Goal: Transaction & Acquisition: Purchase product/service

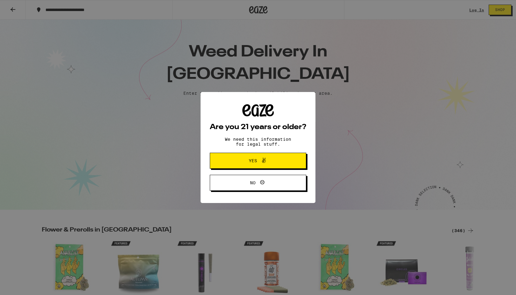
click at [328, 131] on div "Are you 21 years or older? We need this information for legal stuff. Yes No" at bounding box center [258, 147] width 516 height 295
click at [270, 163] on span "Yes" at bounding box center [258, 161] width 47 height 8
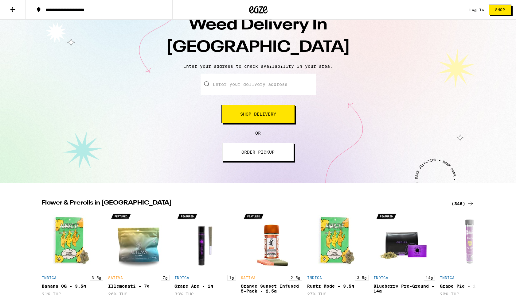
scroll to position [27, 0]
click at [252, 115] on span "Shop Delivery" at bounding box center [258, 114] width 36 height 4
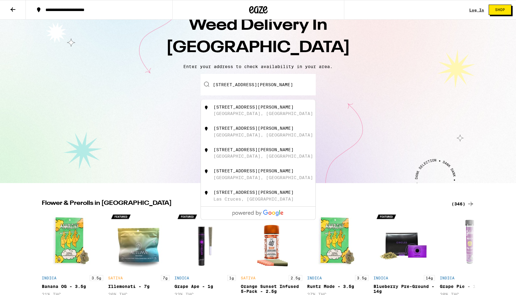
click at [259, 107] on div "1934 Stewart Street" at bounding box center [253, 107] width 80 height 5
type input "1934 Stewart Street, Oceanside, CA"
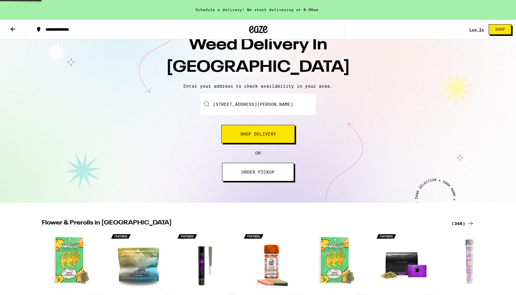
scroll to position [46, 0]
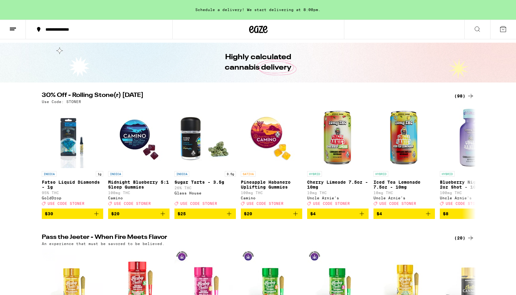
scroll to position [18, 0]
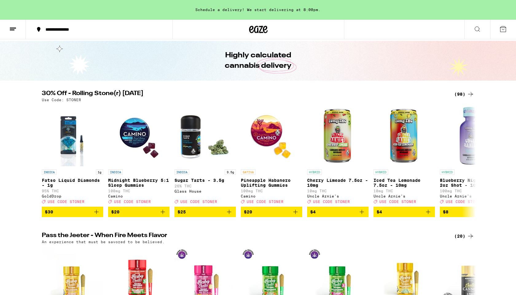
click at [472, 94] on icon at bounding box center [470, 94] width 7 height 7
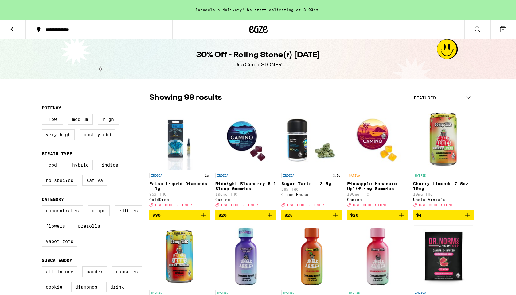
click at [49, 170] on label "CBD" at bounding box center [52, 165] width 21 height 10
click at [43, 161] on input "CBD" at bounding box center [43, 161] width 0 height 0
checkbox input "true"
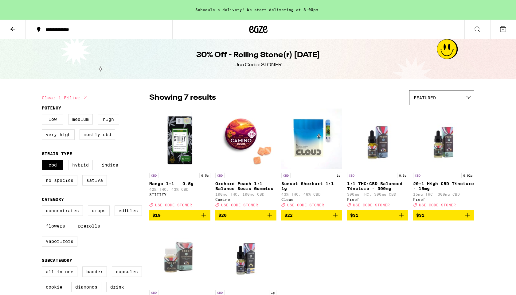
click at [72, 170] on label "Hybrid" at bounding box center [80, 165] width 25 height 10
click at [43, 161] on input "Hybrid" at bounding box center [43, 161] width 0 height 0
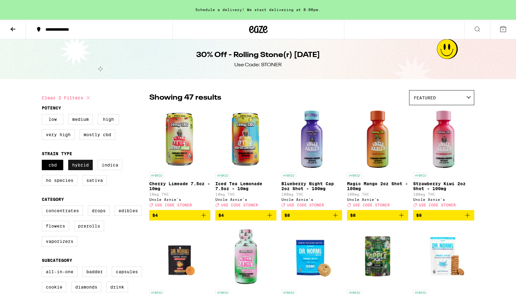
click at [72, 170] on label "Hybrid" at bounding box center [80, 165] width 25 height 10
click at [43, 161] on input "Hybrid" at bounding box center [43, 161] width 0 height 0
checkbox input "false"
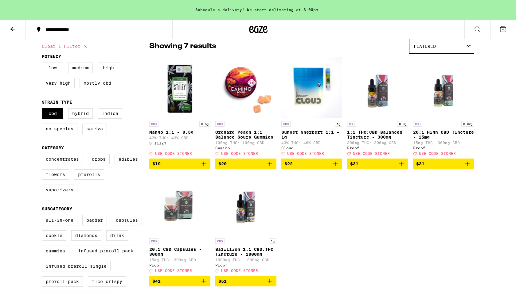
scroll to position [52, 0]
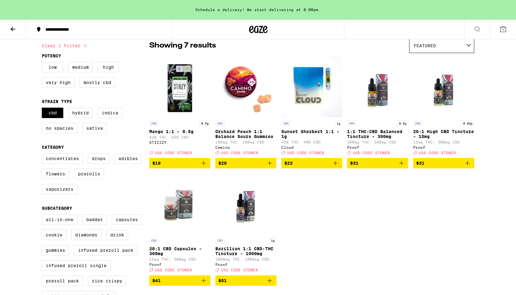
click at [309, 130] on p "Sunset Sherbert 1:1 - 1g" at bounding box center [311, 134] width 61 height 10
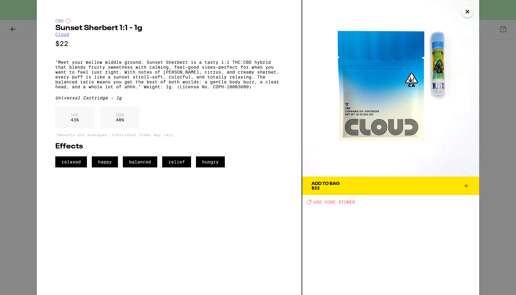
click at [467, 16] on icon "Close" at bounding box center [467, 11] width 7 height 9
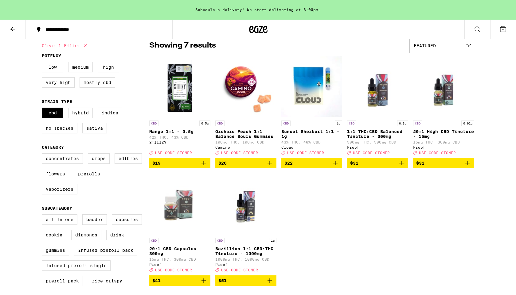
scroll to position [65, 0]
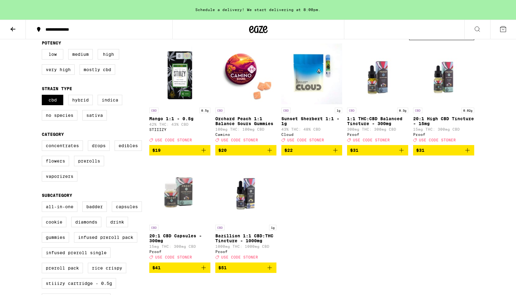
click at [176, 241] on p "20:1 CBD Capsules - 300mg" at bounding box center [179, 239] width 61 height 10
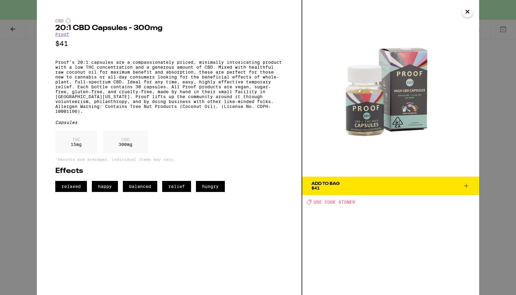
click at [469, 14] on icon "Close" at bounding box center [467, 11] width 7 height 9
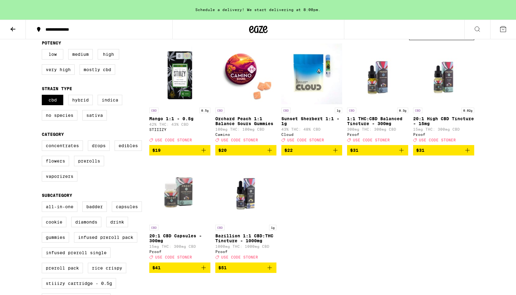
click at [420, 126] on p "20:1 High CBD Tincture - 15mg" at bounding box center [443, 121] width 61 height 10
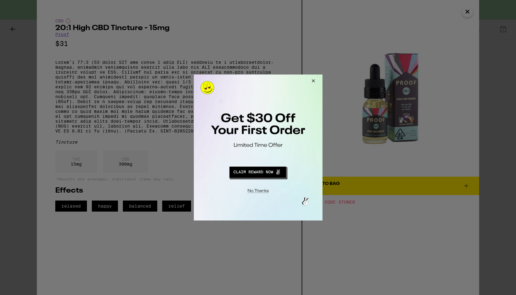
click at [279, 167] on button "Redirect to URL" at bounding box center [257, 171] width 107 height 15
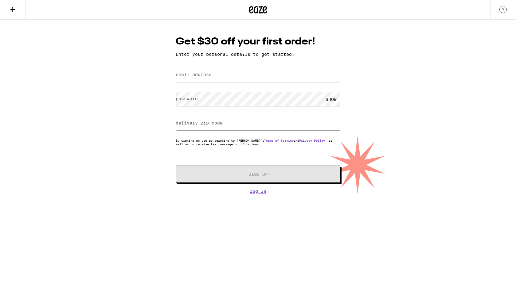
click at [236, 73] on input "email address" at bounding box center [258, 75] width 165 height 14
type input "[EMAIL_ADDRESS][DOMAIN_NAME]"
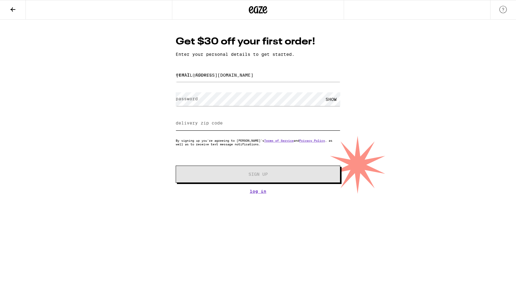
type input "92054"
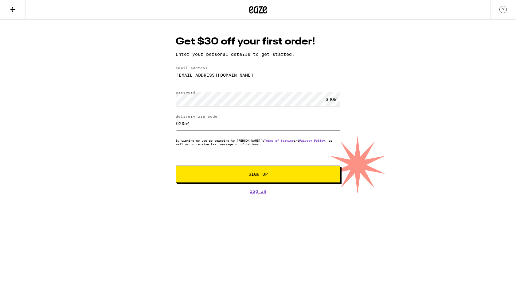
click at [282, 176] on span "Sign Up" at bounding box center [258, 174] width 122 height 4
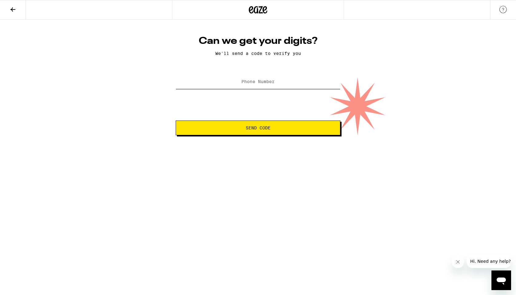
click at [283, 82] on input "Phone Number" at bounding box center [258, 82] width 165 height 14
type input "[PHONE_NUMBER]"
click at [249, 135] on html "Can we get your digits? We'll send a code to verify you Phone Number [PHONE_NUM…" at bounding box center [258, 67] width 516 height 135
click at [246, 129] on span "Send Code" at bounding box center [258, 128] width 25 height 4
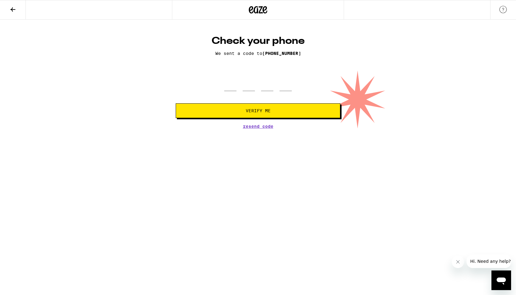
click at [134, 129] on html "Check your phone We sent a code to [PHONE_NUMBER] Verify Me Resend Code Check y…" at bounding box center [258, 64] width 516 height 129
click at [224, 83] on input "tel" at bounding box center [230, 82] width 12 height 18
type input "8"
type input "1"
type input "5"
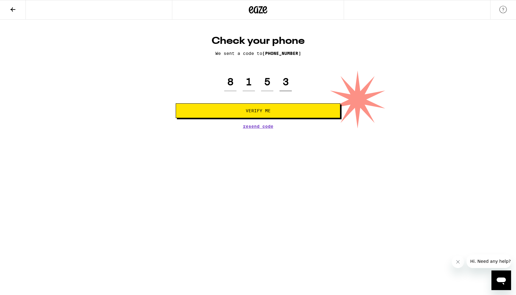
type input "3"
click at [207, 108] on button "Verify Me" at bounding box center [258, 110] width 165 height 15
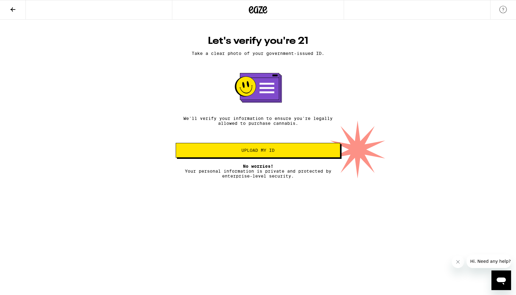
click at [190, 153] on span "Upload my ID" at bounding box center [258, 150] width 154 height 4
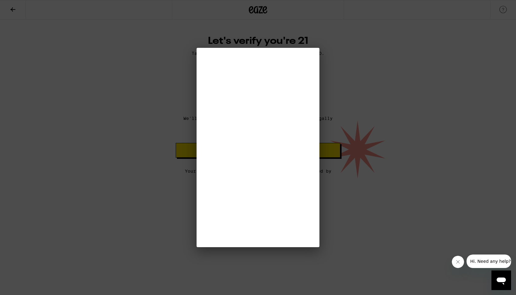
click at [147, 152] on div at bounding box center [258, 147] width 516 height 295
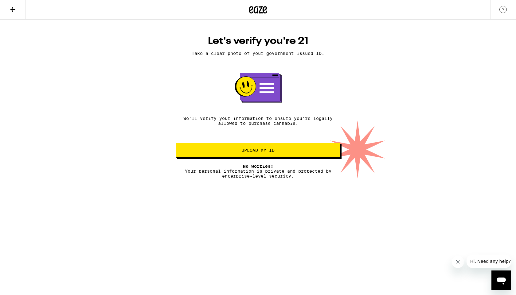
click at [18, 15] on button at bounding box center [13, 9] width 26 height 19
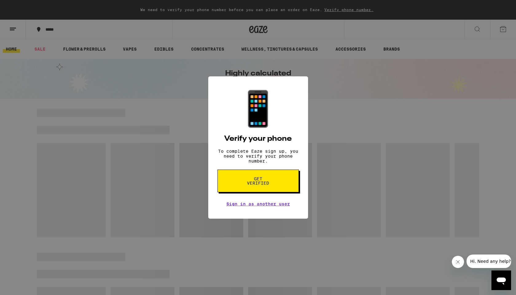
click at [182, 202] on div "📱 Verify your phone To complete Eaze sign up, you need to verify your phone num…" at bounding box center [258, 147] width 516 height 295
click at [232, 190] on button "Get verified" at bounding box center [257, 181] width 81 height 23
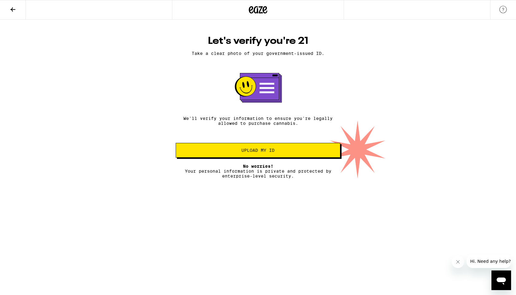
click at [11, 6] on icon at bounding box center [12, 9] width 7 height 7
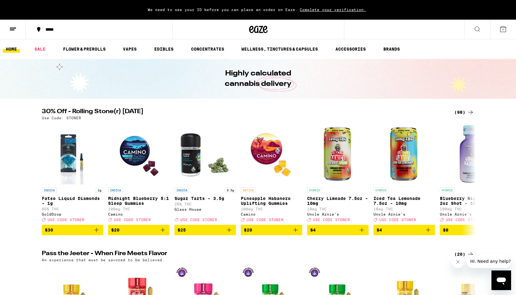
click at [20, 26] on button at bounding box center [13, 29] width 26 height 19
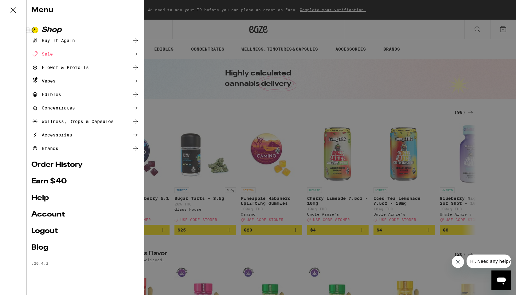
click at [65, 121] on div "Wellness, Drops & Capsules" at bounding box center [72, 121] width 82 height 7
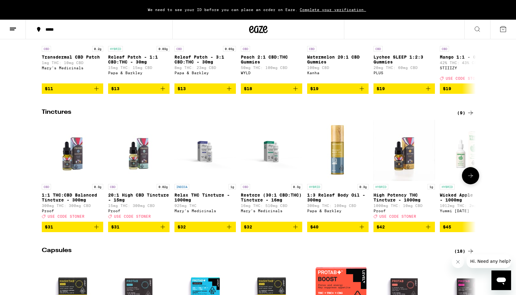
scroll to position [138, 0]
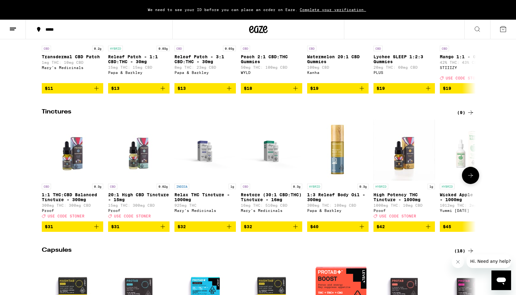
click at [139, 197] on p "20:1 High CBD Tincture - 15mg" at bounding box center [138, 198] width 61 height 10
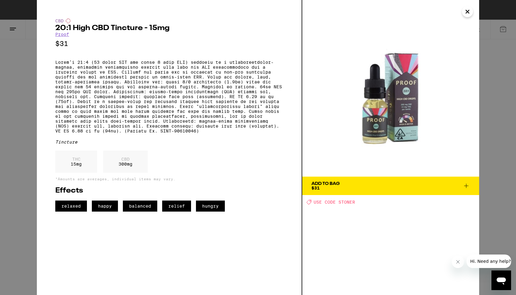
click at [404, 107] on img at bounding box center [390, 88] width 177 height 177
click at [343, 182] on span "Add To Bag $31" at bounding box center [390, 186] width 158 height 9
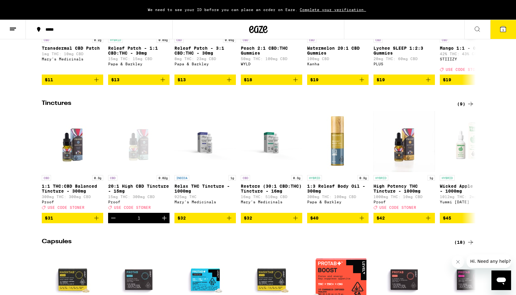
scroll to position [154, 0]
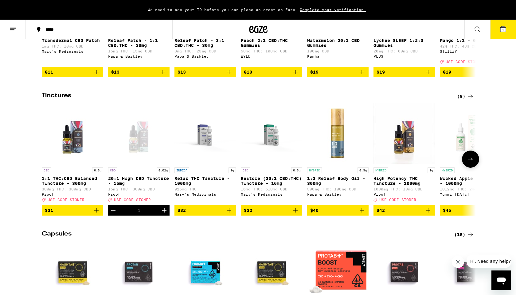
click at [473, 163] on icon at bounding box center [470, 159] width 7 height 7
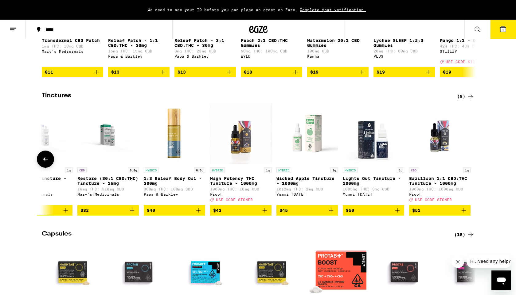
scroll to position [0, 165]
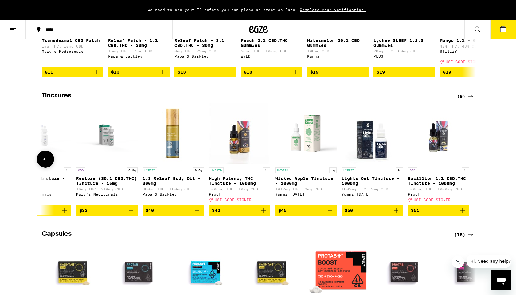
click at [103, 186] on p "Restore (30:1 CBD:THC) Tincture - 16mg" at bounding box center [106, 181] width 61 height 10
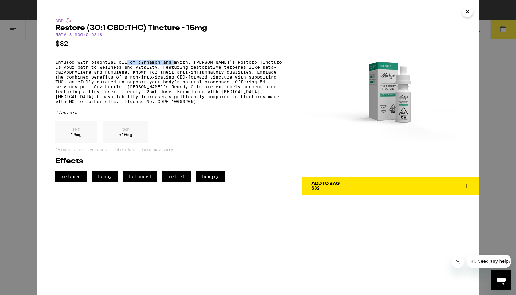
drag, startPoint x: 175, startPoint y: 65, endPoint x: 129, endPoint y: 63, distance: 46.1
click at [128, 63] on p "Infused with essential oil of cinnamon and myrrh, [PERSON_NAME]’s Restore Tinct…" at bounding box center [169, 82] width 228 height 44
click at [129, 63] on p "Infused with essential oil of cinnamon and myrrh, [PERSON_NAME]’s Restore Tinct…" at bounding box center [169, 82] width 228 height 44
drag, startPoint x: 91, startPoint y: 64, endPoint x: 190, endPoint y: 65, distance: 98.9
click at [190, 65] on p "Infused with essential oil of cinnamon and myrrh, [PERSON_NAME]’s Restore Tinct…" at bounding box center [169, 82] width 228 height 44
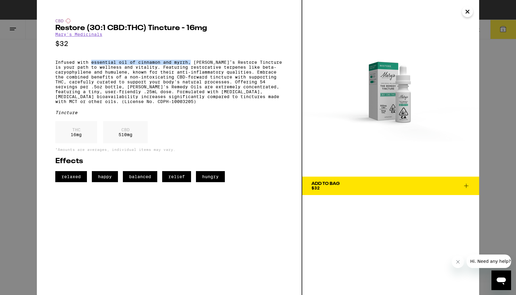
copy p "essential oil of cinnamon and myrrh,"
click at [217, 115] on div "Tincture" at bounding box center [169, 112] width 228 height 5
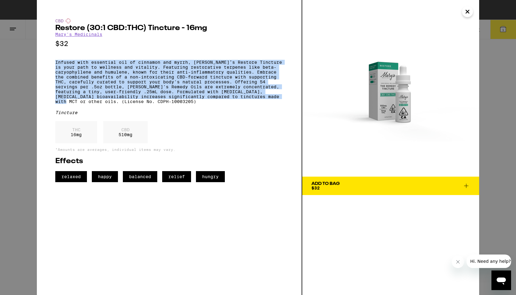
drag, startPoint x: 54, startPoint y: 64, endPoint x: 90, endPoint y: 109, distance: 57.5
click at [90, 109] on div "CBD Restore (30:1 CBD:THC) Tincture - 16mg [PERSON_NAME]'s Medicinals $32 Infus…" at bounding box center [169, 147] width 265 height 295
copy p "Infused with essential oil of cinnamon and myrrh, [PERSON_NAME]’s Restore Tinct…"
click at [362, 185] on span "Add To Bag $32" at bounding box center [390, 186] width 158 height 9
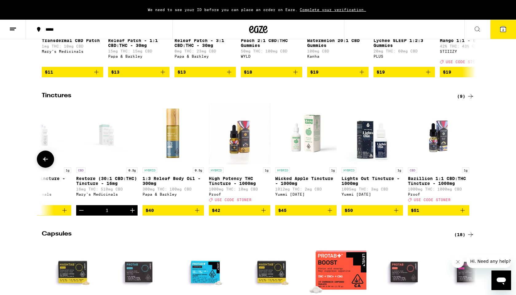
click at [54, 165] on img "Open page for Relax THC Tincture - 1000mg from Mary's Medicinals" at bounding box center [40, 133] width 61 height 61
click at [41, 166] on button at bounding box center [45, 159] width 17 height 17
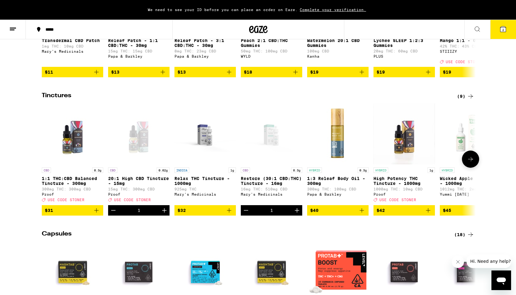
click at [41, 165] on div at bounding box center [45, 159] width 17 height 17
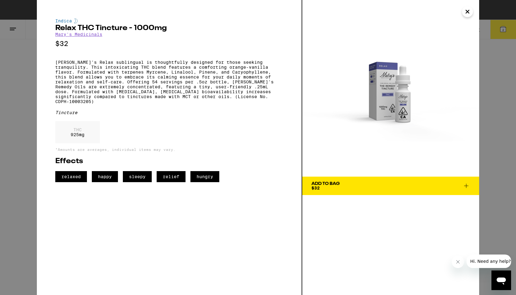
click at [466, 9] on icon "Close" at bounding box center [467, 11] width 7 height 9
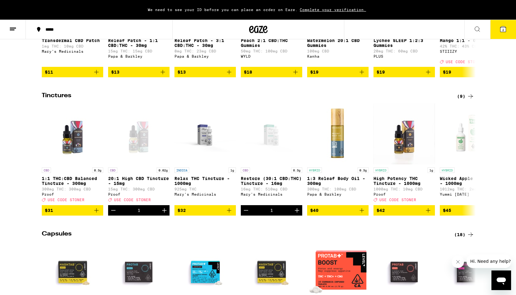
click at [504, 23] on button "2" at bounding box center [503, 29] width 26 height 19
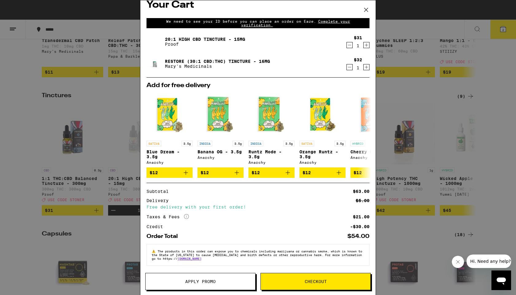
scroll to position [10, 0]
click at [231, 276] on button "Apply Promo" at bounding box center [200, 281] width 110 height 17
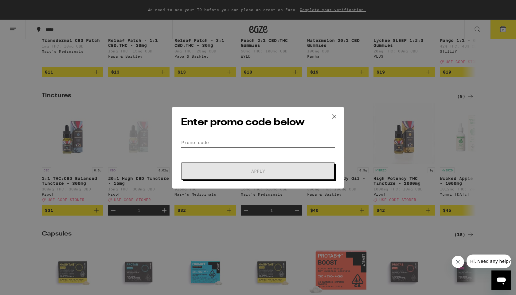
click at [231, 139] on input "Promo Code" at bounding box center [258, 142] width 154 height 9
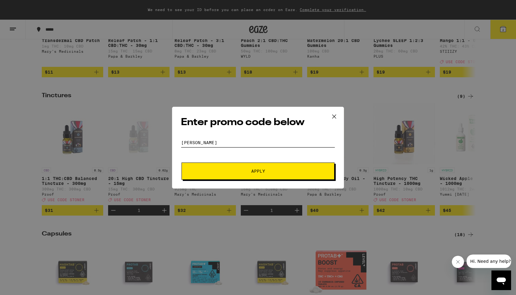
type input "[PERSON_NAME]"
click at [181, 163] on button "Apply" at bounding box center [257, 171] width 153 height 17
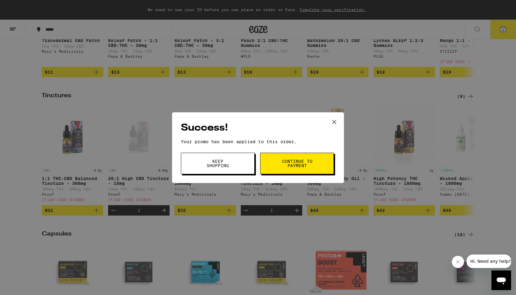
click at [239, 165] on button "Keep Shopping" at bounding box center [218, 163] width 74 height 21
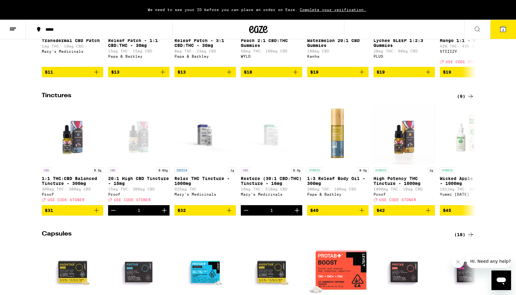
click at [495, 33] on button "2" at bounding box center [503, 29] width 26 height 19
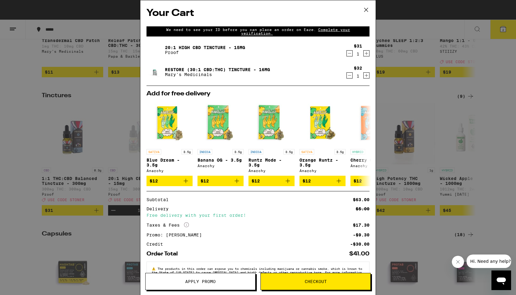
scroll to position [21, 0]
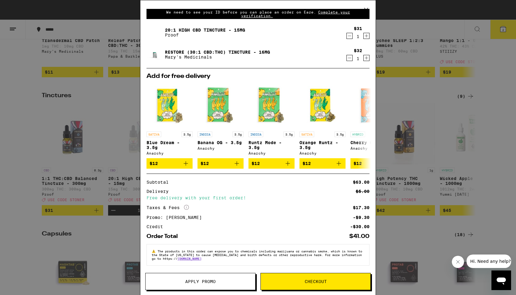
click at [304, 284] on button "Checkout" at bounding box center [315, 281] width 110 height 17
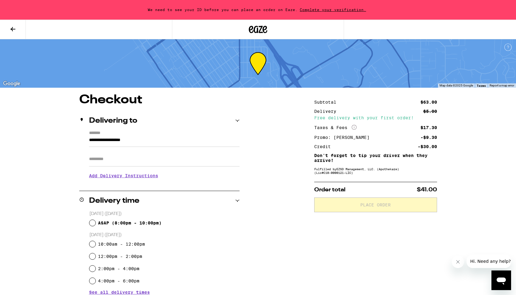
click at [94, 220] on div "ASAP ( 8:00pm - 10:00pm )" at bounding box center [164, 223] width 150 height 12
click at [94, 222] on input "ASAP ( 8:00pm - 10:00pm )" at bounding box center [92, 223] width 6 height 6
radio input "true"
drag, startPoint x: 438, startPoint y: 192, endPoint x: 413, endPoint y: 192, distance: 24.6
click at [413, 192] on div "**********" at bounding box center [258, 265] width 442 height 342
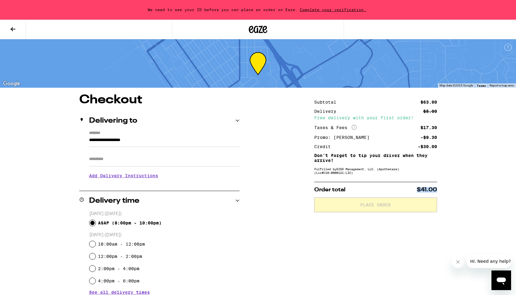
copy span "$41.00"
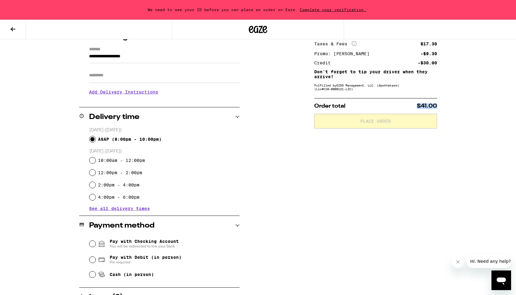
scroll to position [141, 0]
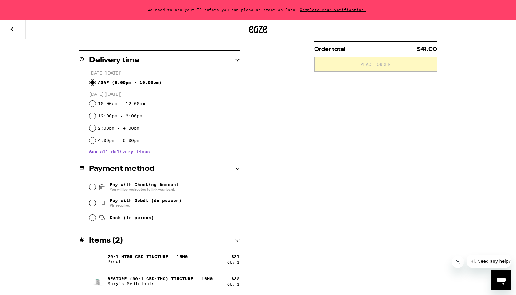
click at [139, 203] on span "Pay with Debit (in person)" at bounding box center [146, 200] width 72 height 5
click at [95, 204] on input "Pay with Debit (in person) Pin required" at bounding box center [92, 203] width 6 height 6
radio input "true"
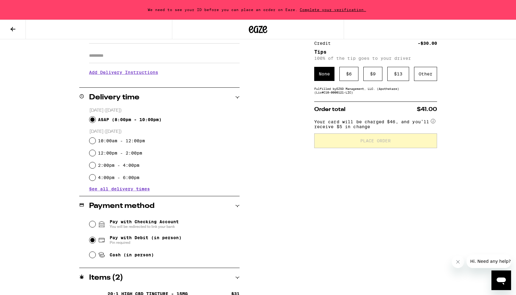
scroll to position [104, 0]
click at [434, 121] on circle at bounding box center [433, 121] width 4 height 4
click at [434, 123] on circle at bounding box center [433, 121] width 4 height 4
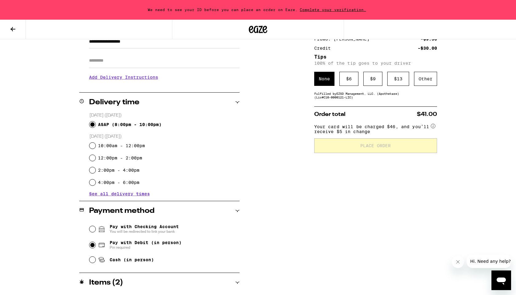
scroll to position [141, 0]
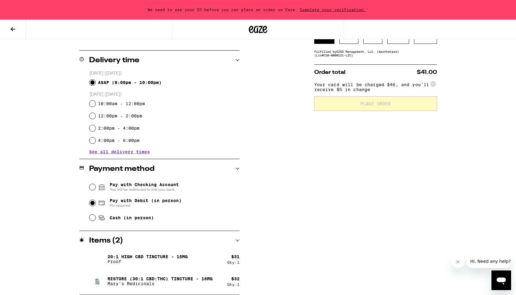
click at [129, 218] on span "Cash (in person)" at bounding box center [132, 218] width 44 height 5
click at [95, 218] on input "Cash (in person)" at bounding box center [92, 218] width 6 height 6
radio input "true"
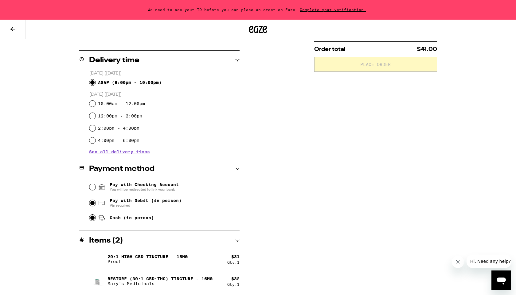
click at [94, 203] on input "Pay with Debit (in person) Pin required" at bounding box center [92, 203] width 6 height 6
radio input "true"
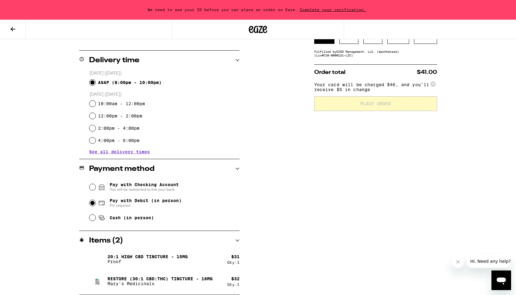
click at [314, 11] on span "Complete your verification." at bounding box center [333, 10] width 71 height 4
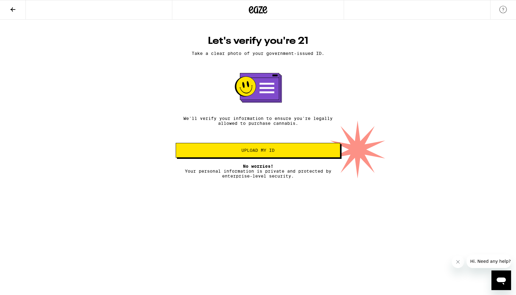
click at [259, 150] on span "Upload my ID" at bounding box center [257, 150] width 33 height 4
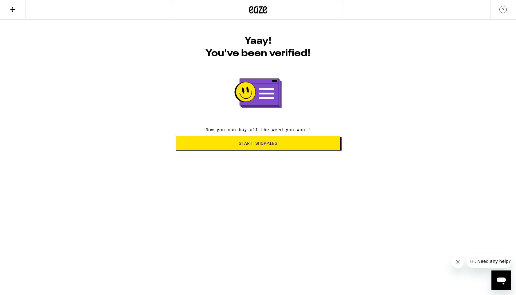
drag, startPoint x: 232, startPoint y: 110, endPoint x: 264, endPoint y: 137, distance: 41.7
click at [264, 151] on html "Yaay! You've been verified! Now you can buy all the weed you want! Start Shoppi…" at bounding box center [258, 75] width 516 height 151
click at [262, 144] on span "Start Shopping" at bounding box center [258, 143] width 39 height 4
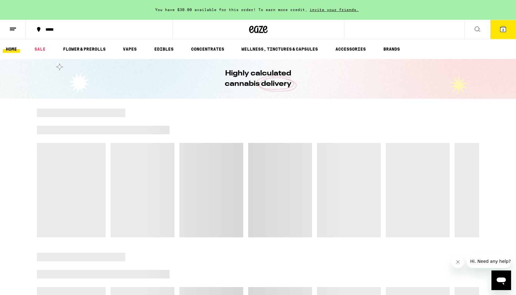
click at [502, 29] on span "2" at bounding box center [503, 30] width 2 height 4
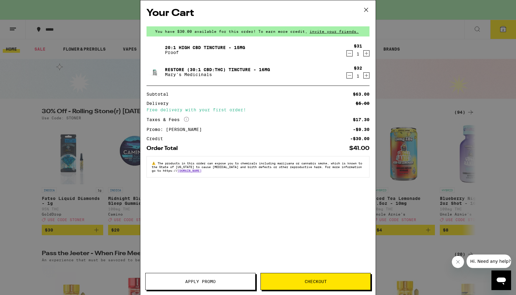
click at [296, 285] on button "Checkout" at bounding box center [315, 281] width 110 height 17
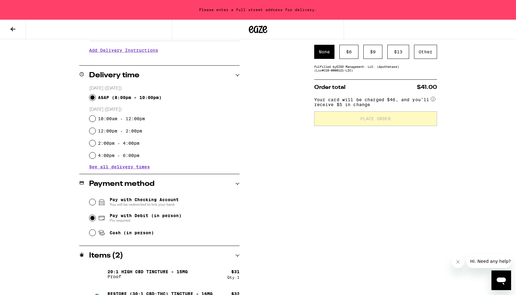
scroll to position [128, 0]
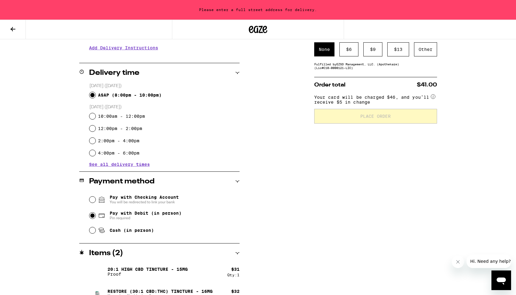
click at [145, 218] on span "Pin required" at bounding box center [146, 218] width 72 height 5
click at [95, 218] on input "Pay with Debit (in person) Pin required" at bounding box center [92, 216] width 6 height 6
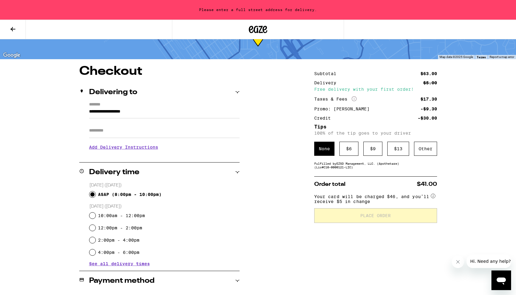
scroll to position [9, 0]
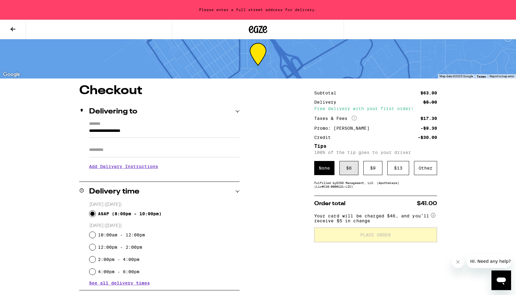
click at [350, 168] on div "$ 6" at bounding box center [348, 168] width 19 height 14
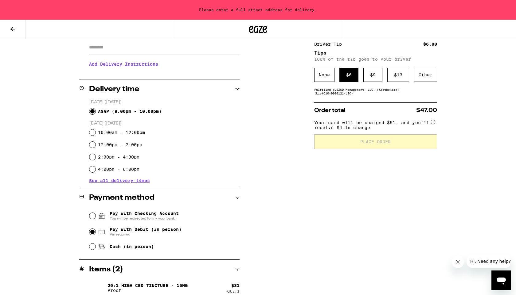
scroll to position [141, 0]
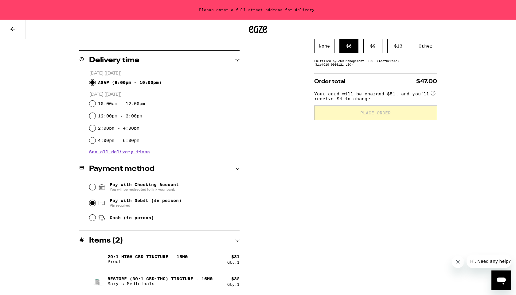
click at [111, 201] on span "Pay with Debit (in person)" at bounding box center [146, 200] width 72 height 5
click at [95, 201] on input "Pay with Debit (in person) Pin required" at bounding box center [92, 203] width 6 height 6
click at [225, 168] on div "Payment method" at bounding box center [159, 168] width 160 height 7
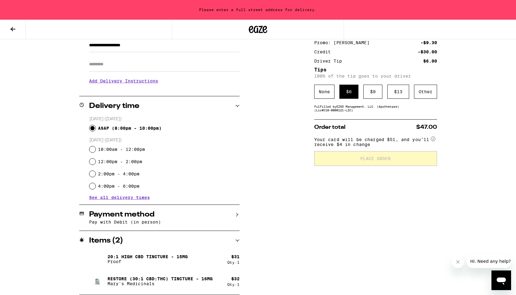
scroll to position [95, 0]
click at [111, 126] on span "ASAP ( 8:00pm - 10:00pm )" at bounding box center [130, 128] width 64 height 5
click at [95, 125] on input "ASAP ( 8:00pm - 10:00pm )" at bounding box center [92, 128] width 6 height 6
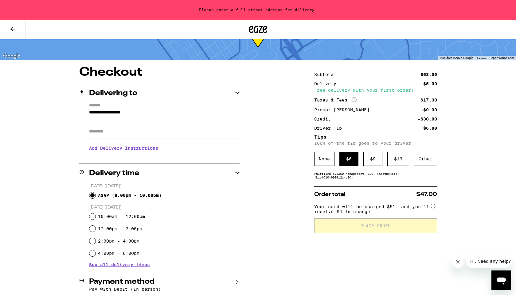
scroll to position [22, 0]
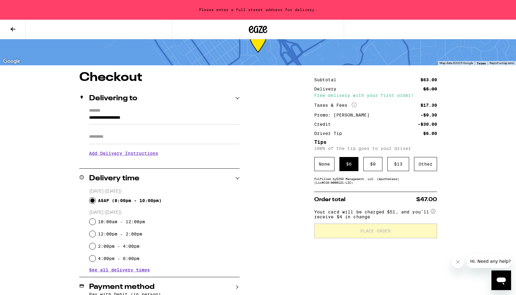
click at [155, 119] on input "**********" at bounding box center [164, 119] width 150 height 10
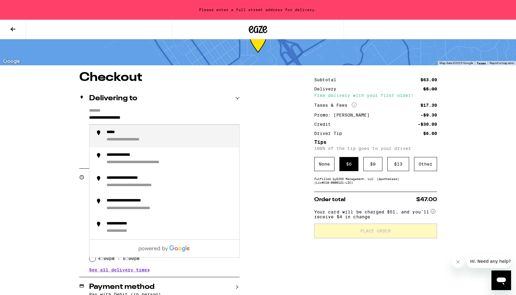
click at [150, 136] on div "**********" at bounding box center [171, 136] width 128 height 13
type input "**********"
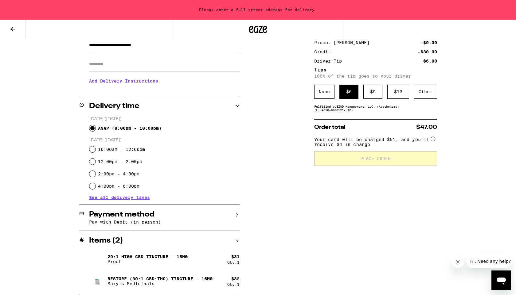
scroll to position [0, 0]
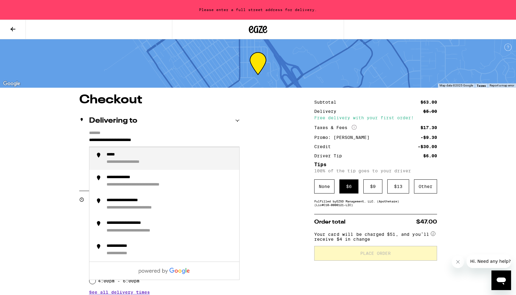
click at [183, 142] on input "**********" at bounding box center [164, 142] width 150 height 10
drag, startPoint x: 183, startPoint y: 142, endPoint x: 61, endPoint y: 138, distance: 122.0
click at [61, 140] on div "**********" at bounding box center [258, 242] width 442 height 296
click at [162, 159] on div "**********" at bounding box center [171, 158] width 128 height 13
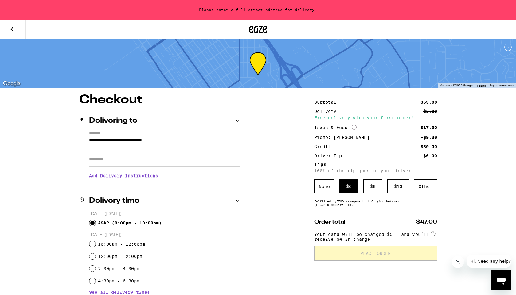
type input "**********"
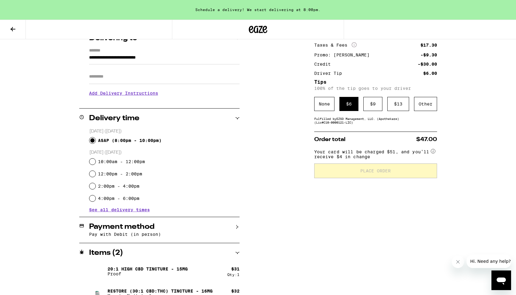
scroll to position [95, 0]
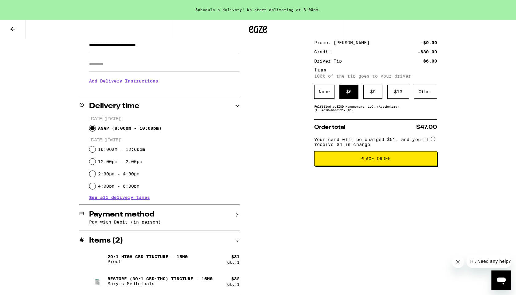
click at [214, 223] on p "Pay with Debit (in person)" at bounding box center [164, 222] width 150 height 5
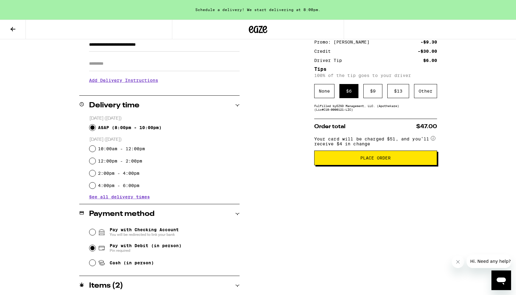
click at [361, 165] on button "Place Order" at bounding box center [375, 158] width 123 height 15
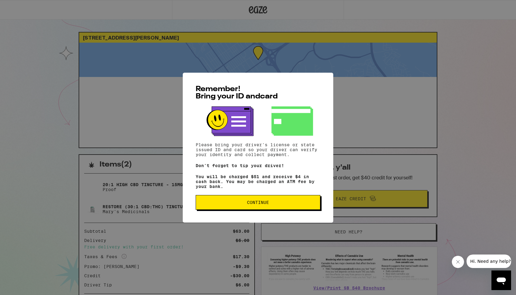
click at [238, 199] on button "Continue" at bounding box center [258, 202] width 125 height 15
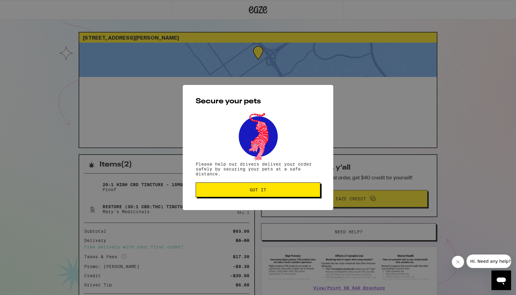
click at [258, 187] on button "Got it" at bounding box center [258, 190] width 125 height 15
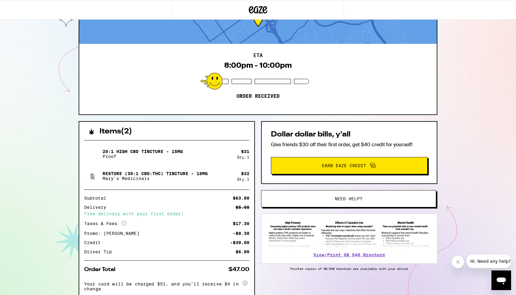
scroll to position [34, 0]
